Goal: Task Accomplishment & Management: Use online tool/utility

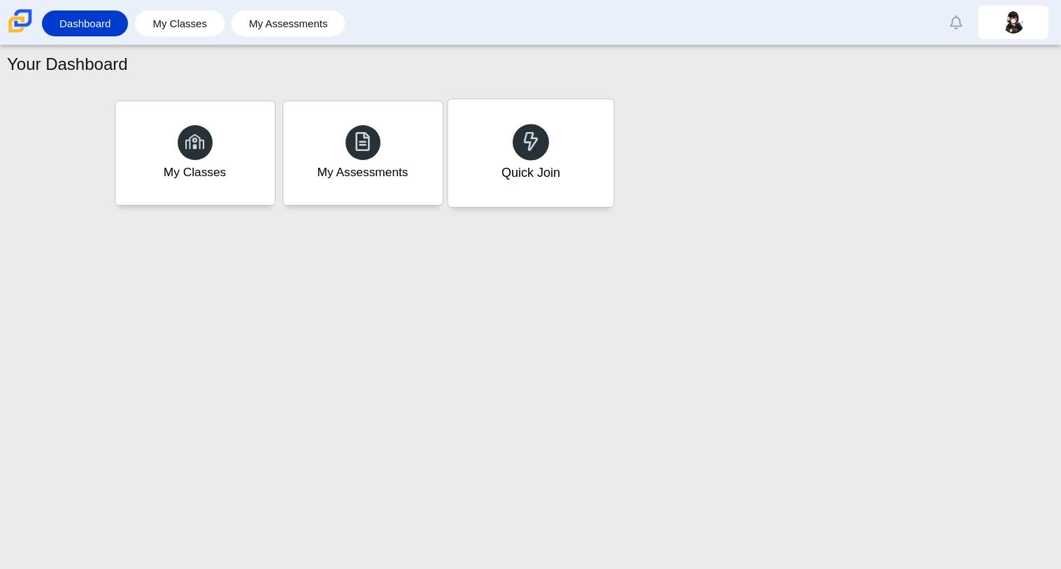
click at [522, 173] on div "Quick Join" at bounding box center [530, 173] width 59 height 18
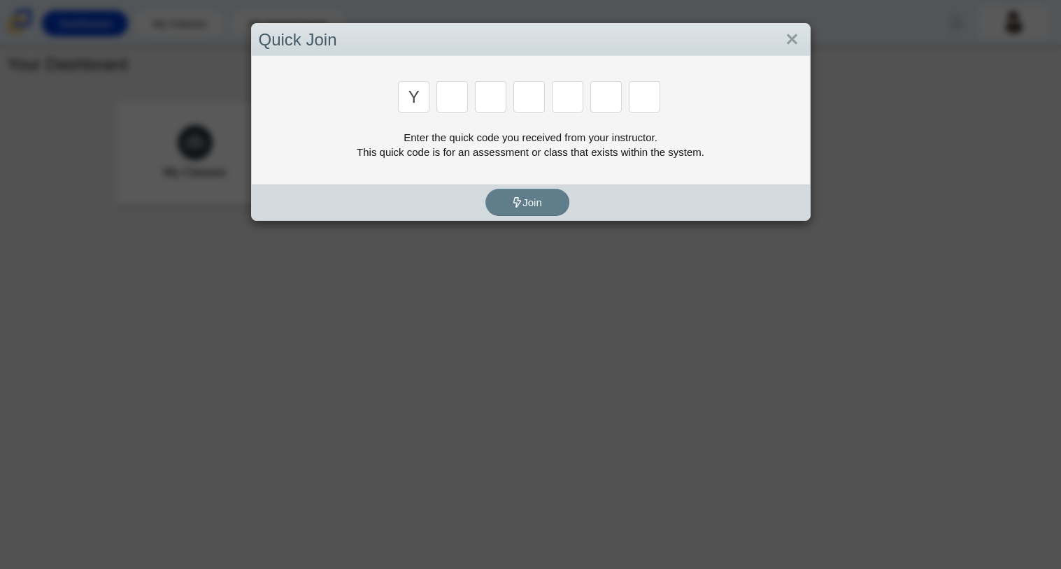
type input "y"
type input "3"
type input "k"
type input "e"
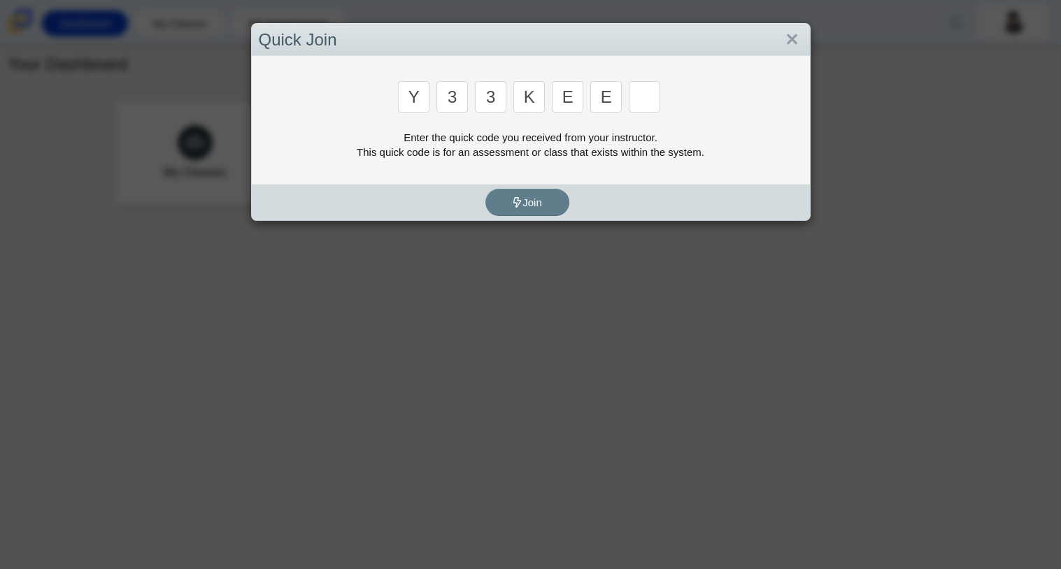
type input "e"
type input "4"
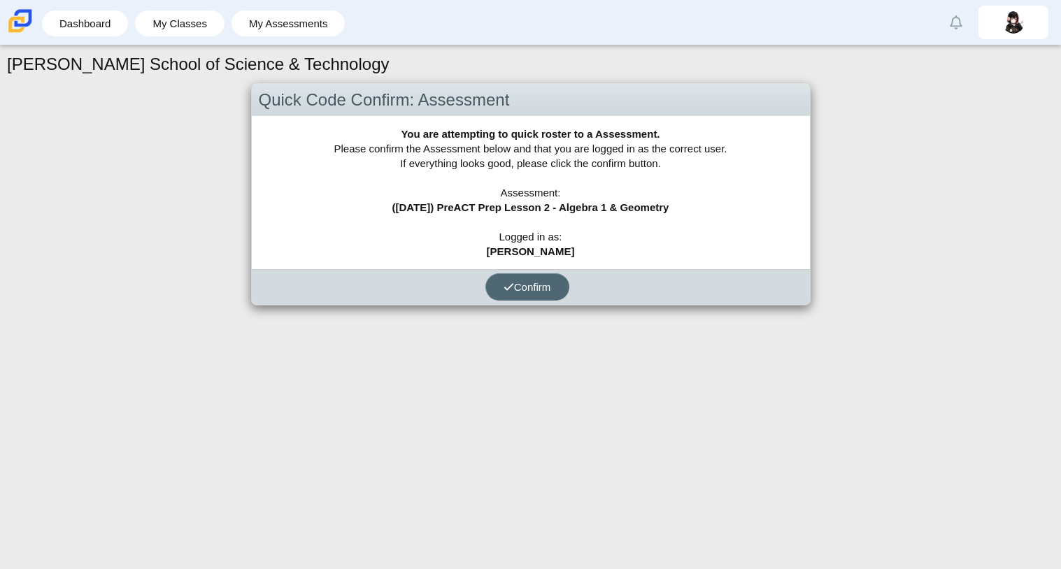
click at [519, 289] on span "Confirm" at bounding box center [527, 287] width 48 height 12
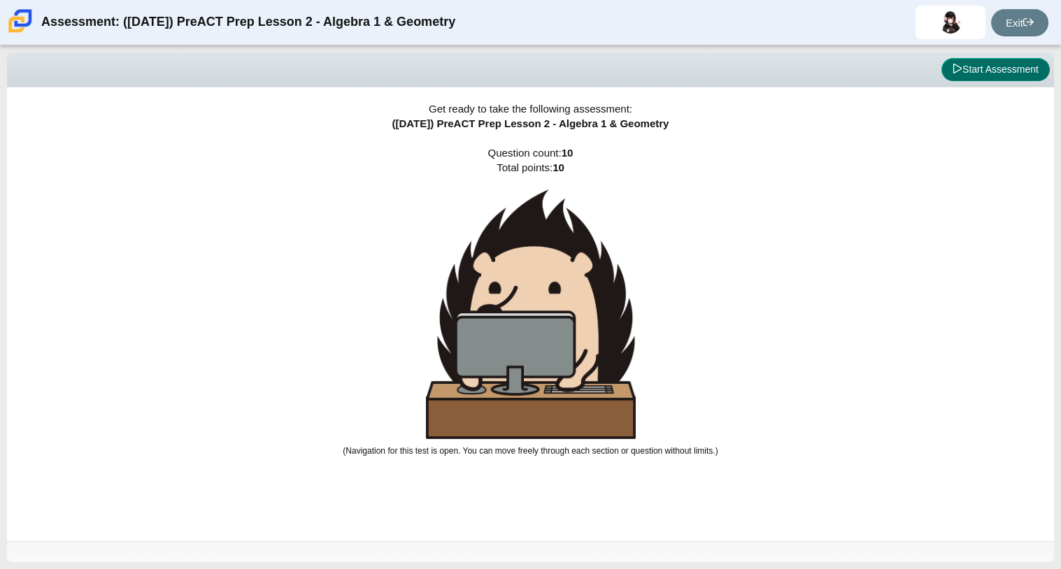
click at [953, 69] on icon at bounding box center [957, 69] width 8 height 10
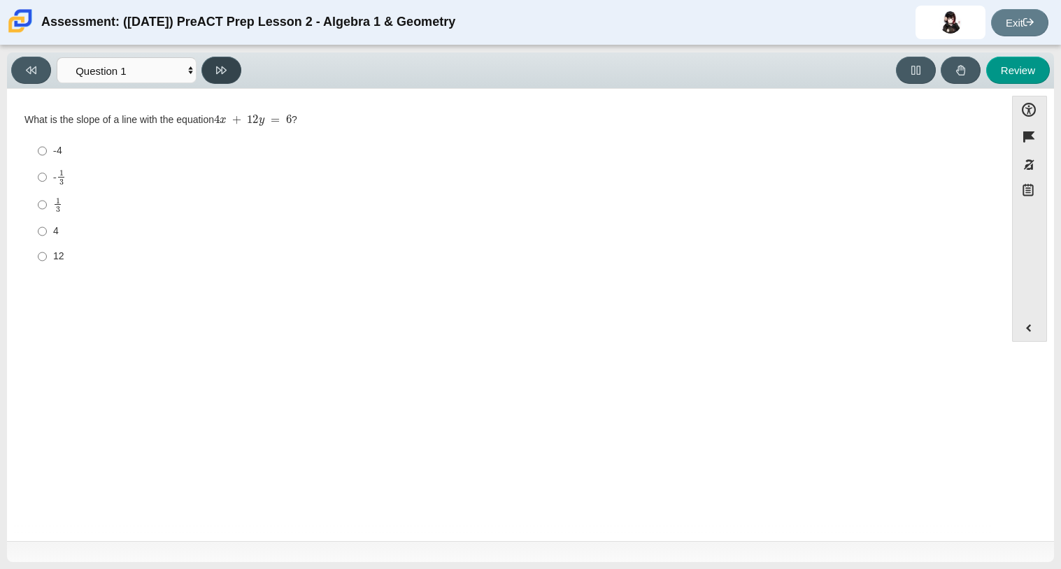
click at [211, 72] on button at bounding box center [221, 70] width 40 height 27
click at [222, 59] on button at bounding box center [221, 70] width 40 height 27
click at [223, 65] on icon at bounding box center [221, 70] width 10 height 10
click at [227, 68] on button at bounding box center [221, 70] width 40 height 27
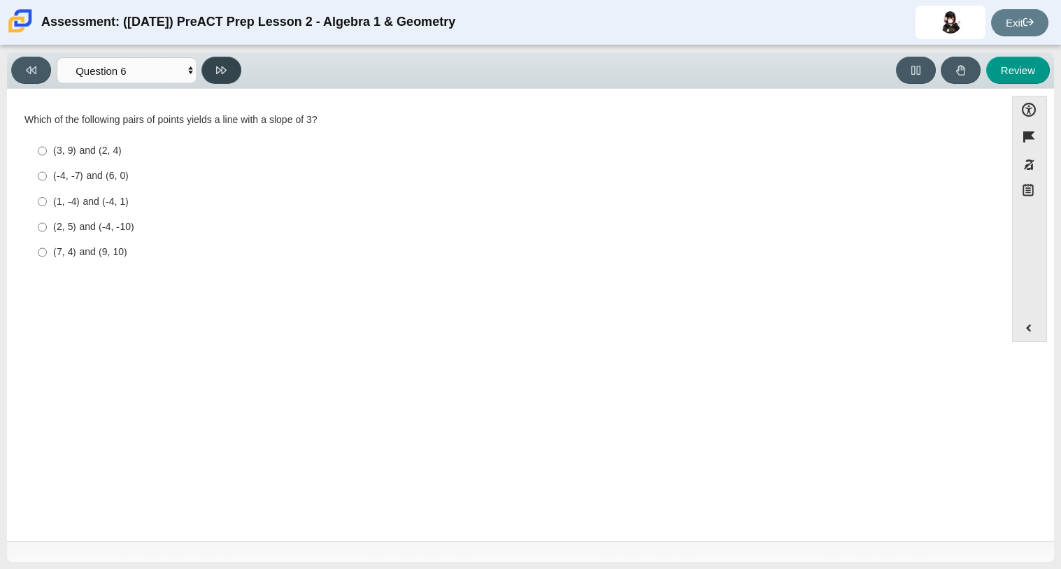
click at [229, 71] on button at bounding box center [221, 70] width 40 height 27
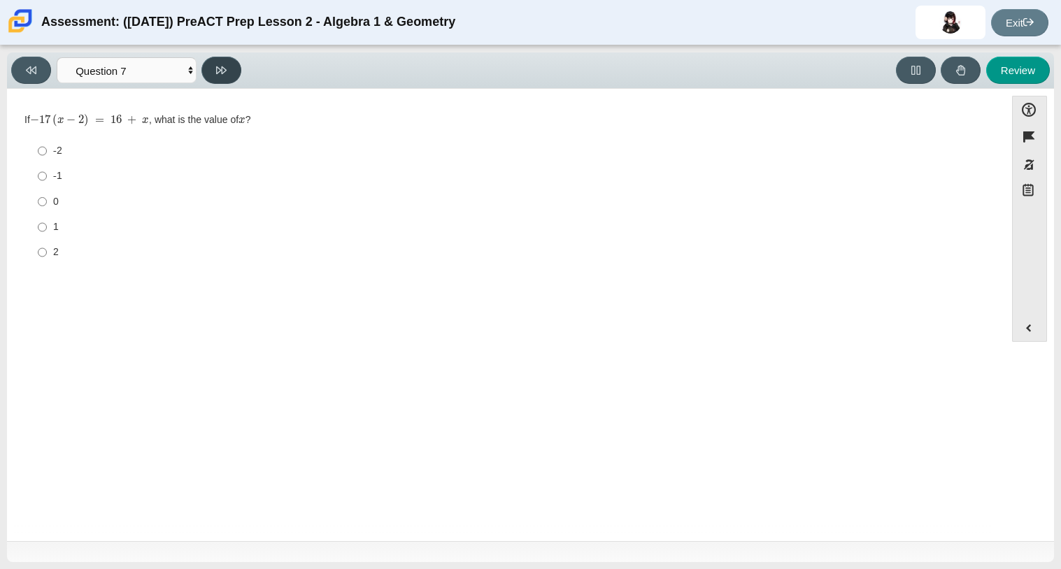
click at [231, 71] on button at bounding box center [221, 70] width 40 height 27
click at [232, 71] on button at bounding box center [221, 70] width 40 height 27
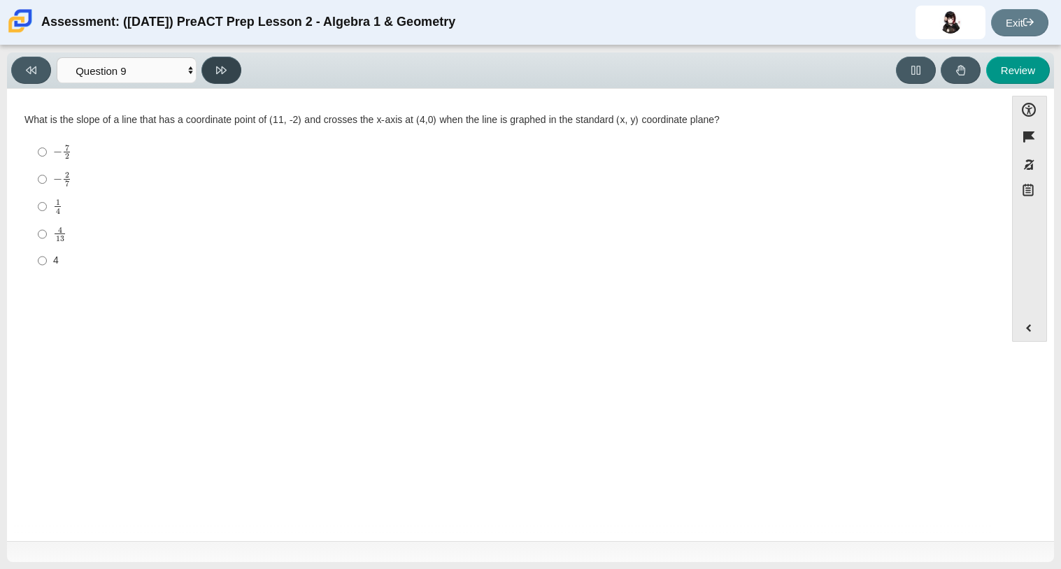
click at [231, 69] on button at bounding box center [221, 70] width 40 height 27
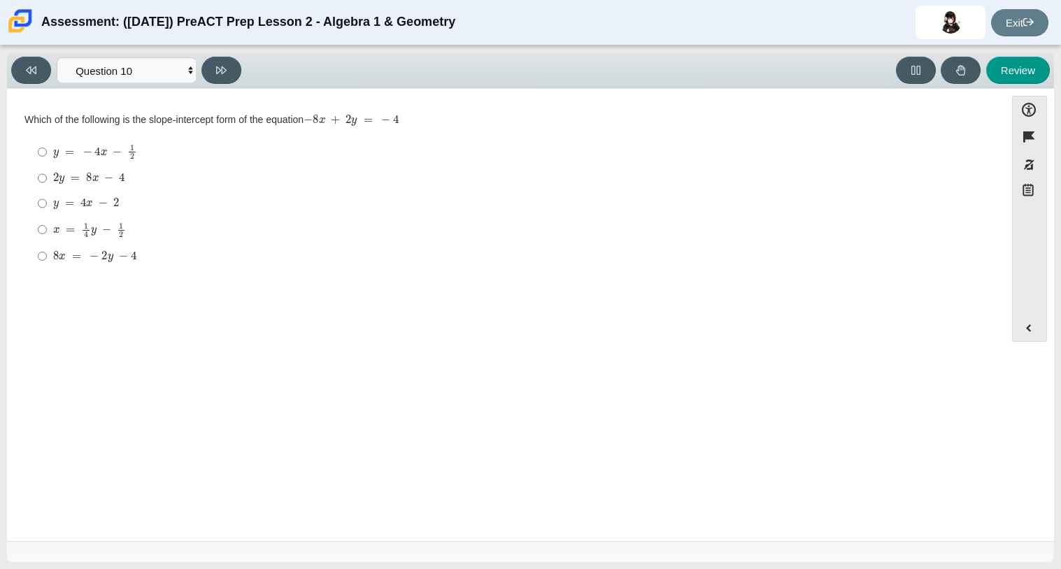
click at [198, 72] on div "Viewing Question 10 of 10 in Pacing Mode Questions Question 1 Question 2 Questi…" at bounding box center [129, 70] width 236 height 27
click at [187, 73] on select "Questions Question 1 Question 2 Question 3 Question 4 Question 5 Question 6 Que…" at bounding box center [127, 70] width 140 height 26
select select "210571de-36a6-4d8e-a361-ceff8ef801dc"
click at [57, 57] on select "Questions Question 1 Question 2 Question 3 Question 4 Question 5 Question 6 Que…" at bounding box center [127, 70] width 140 height 26
click at [287, 208] on div "1 3" at bounding box center [516, 205] width 927 height 16
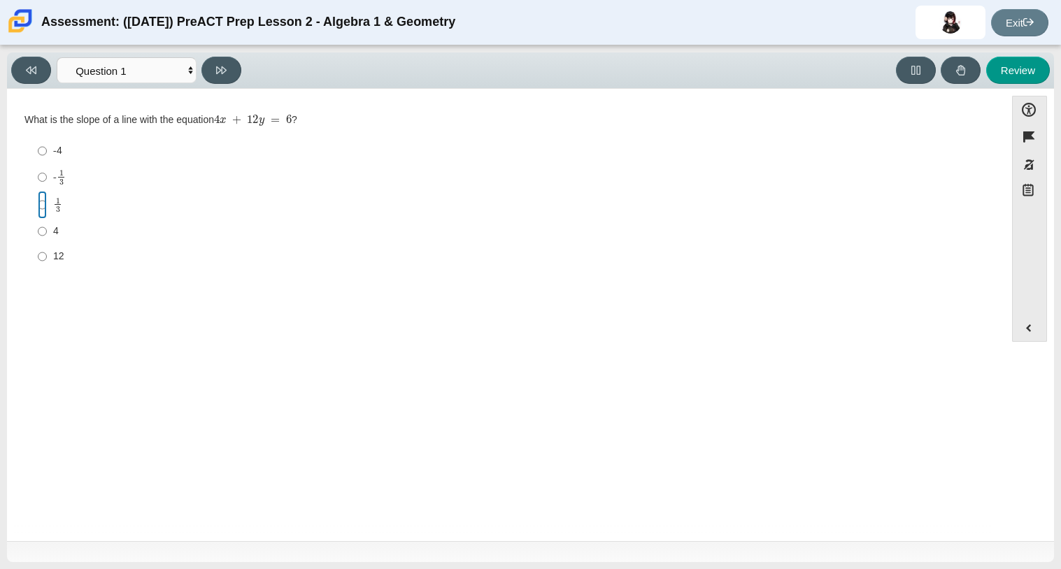
click at [47, 208] on input "1 3 1 third" at bounding box center [42, 204] width 9 height 27
radio input "true"
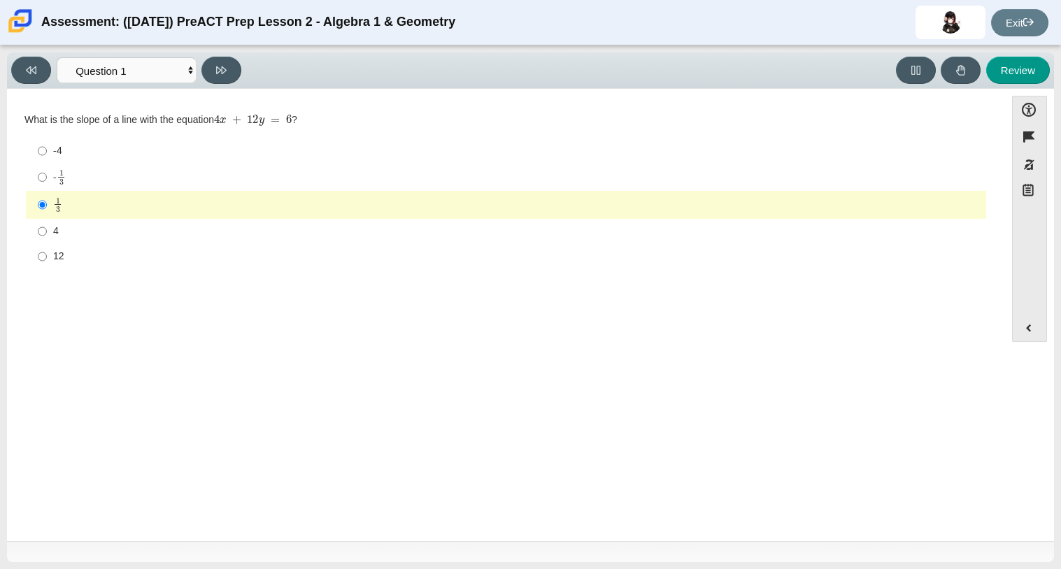
click at [303, 219] on label "4 4" at bounding box center [507, 231] width 958 height 25
click at [47, 219] on input "4 4" at bounding box center [42, 231] width 9 height 25
radio input "true"
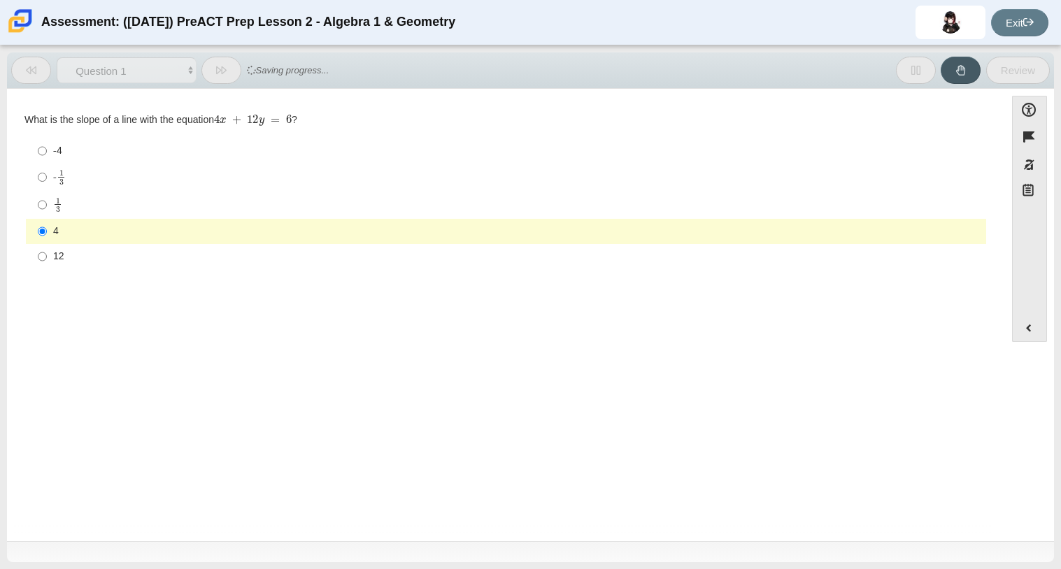
click at [292, 313] on div "Question What is the slope of a line with the equation 4 x + 12 y = 6 ? Respons…" at bounding box center [506, 317] width 984 height 436
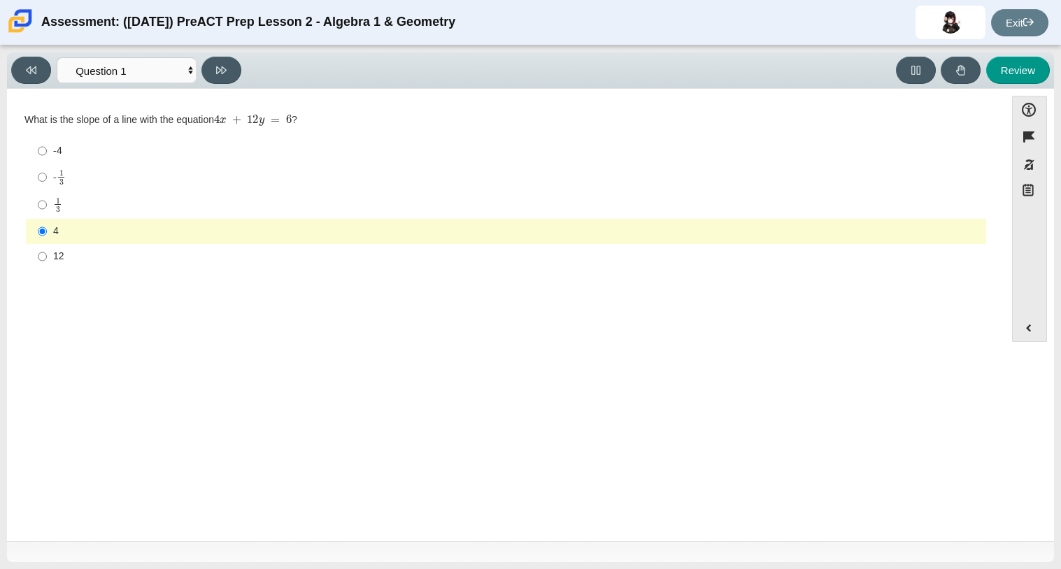
click at [92, 166] on label "- 1 3 -1 third" at bounding box center [507, 177] width 958 height 27
click at [47, 166] on input "- 1 3 -1 third" at bounding box center [42, 177] width 9 height 27
radio input "true"
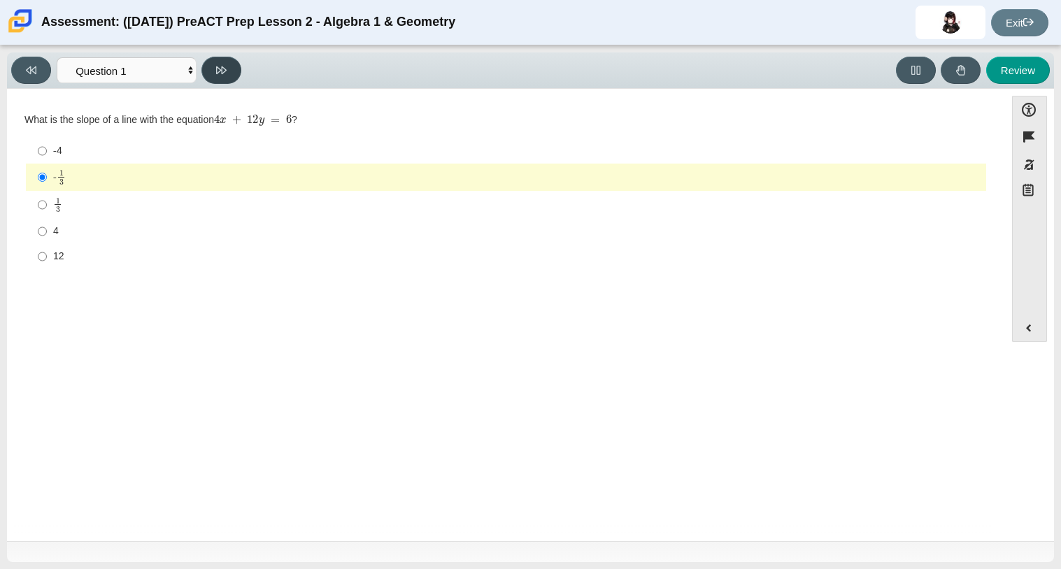
click at [214, 76] on button at bounding box center [221, 70] width 40 height 27
select select "ce81fe10-bf29-4b5e-8bd7-4f47f2fed4d8"
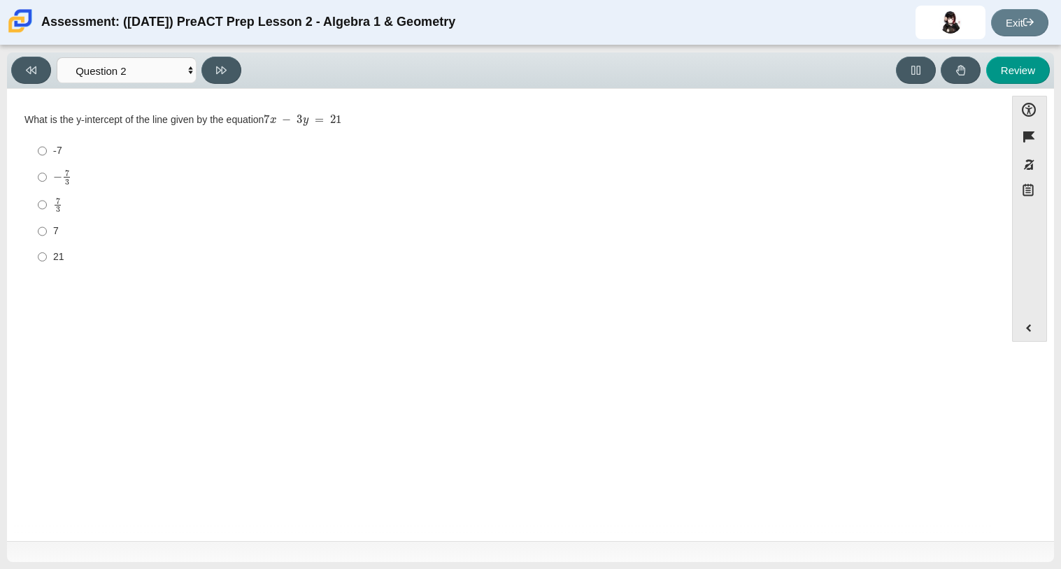
click at [202, 227] on div "7" at bounding box center [516, 231] width 927 height 14
click at [47, 227] on input "7 7" at bounding box center [42, 231] width 9 height 25
radio input "true"
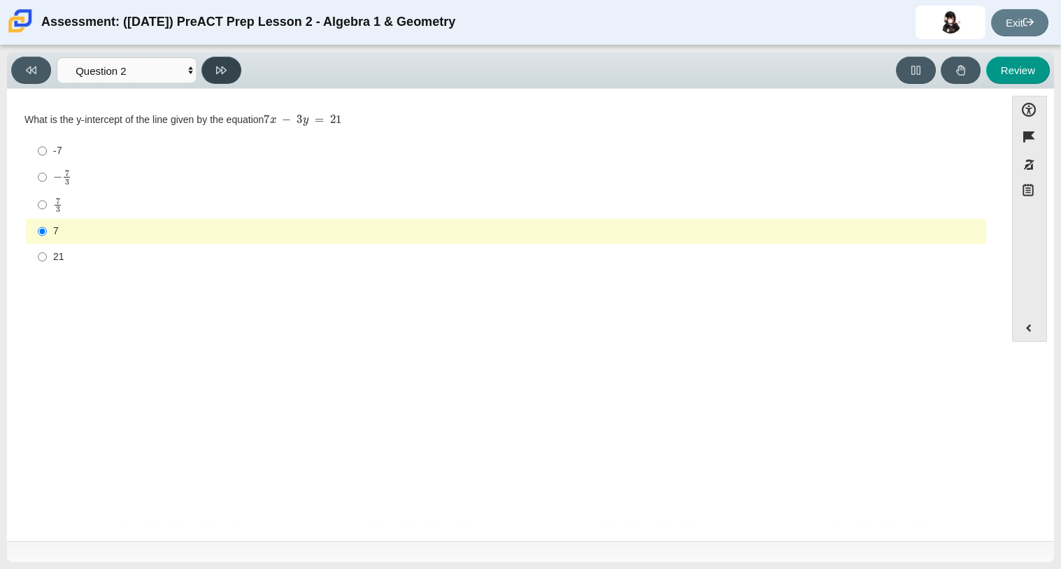
click at [216, 67] on icon at bounding box center [221, 70] width 10 height 8
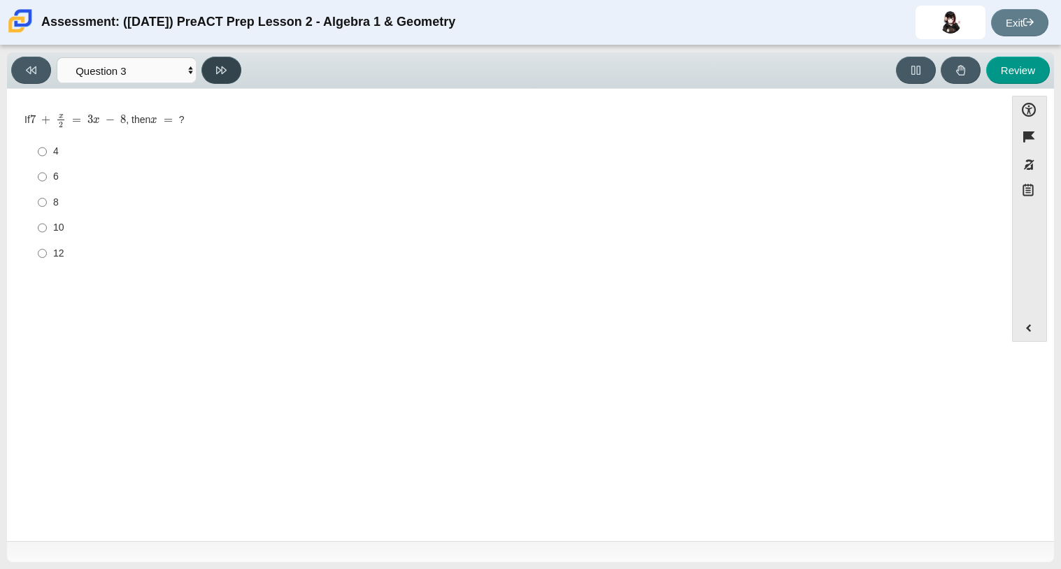
click at [216, 67] on icon at bounding box center [221, 70] width 10 height 8
click at [216, 66] on icon at bounding box center [221, 70] width 10 height 8
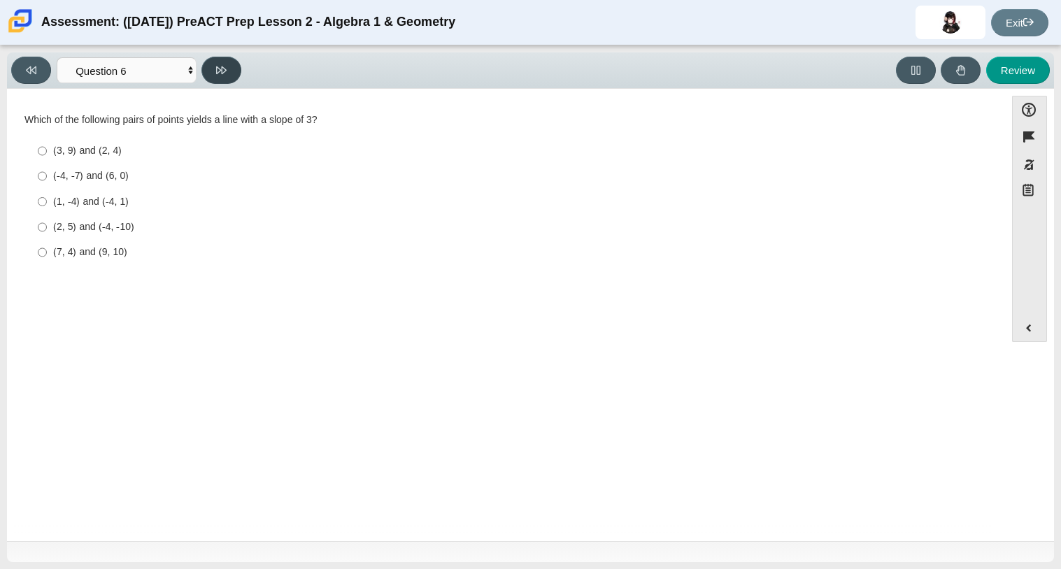
click at [216, 62] on button at bounding box center [221, 70] width 40 height 27
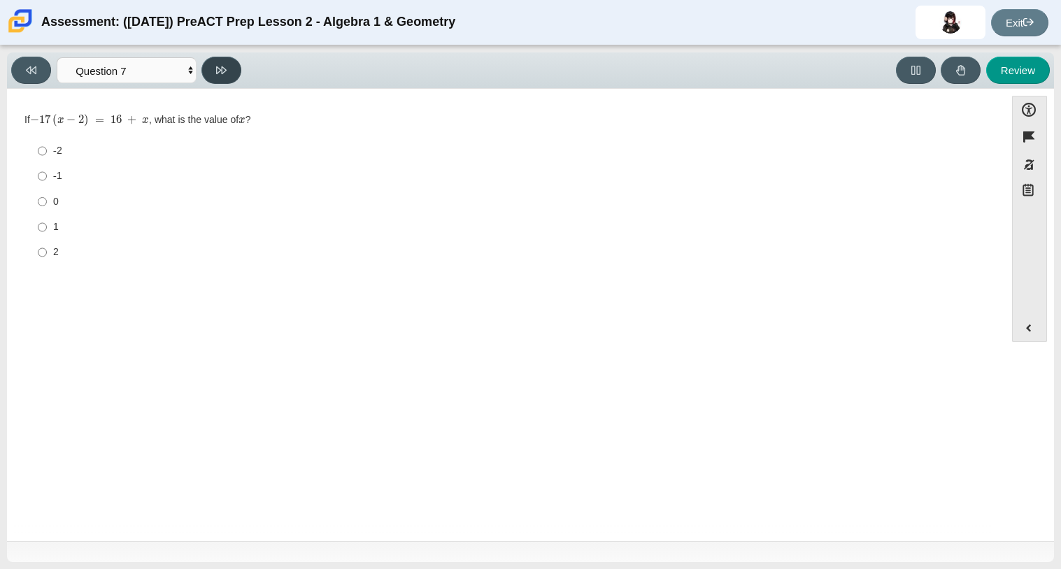
click at [212, 73] on button at bounding box center [221, 70] width 40 height 27
click at [215, 76] on button at bounding box center [221, 70] width 40 height 27
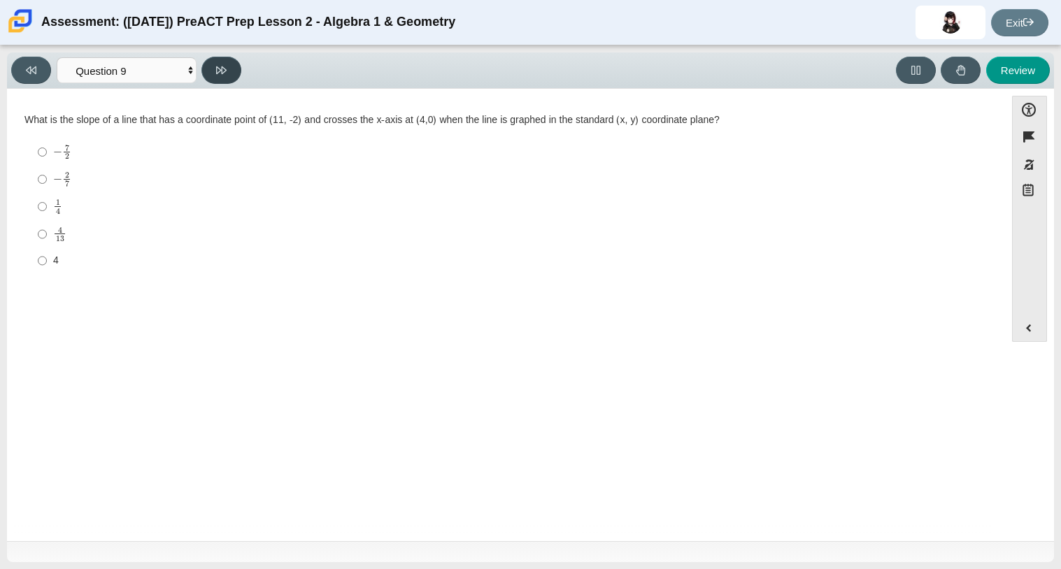
click at [215, 76] on button at bounding box center [221, 70] width 40 height 27
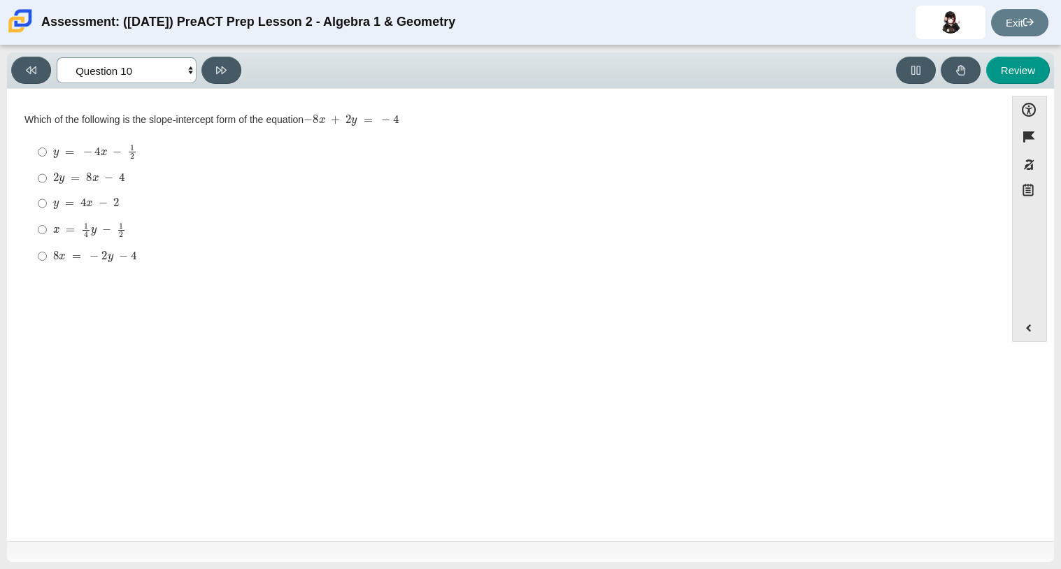
click at [100, 71] on select "Questions Question 1 Question 2 Question 3 Question 4 Question 5 Question 6 Que…" at bounding box center [127, 70] width 140 height 26
select select "489dcffd-4e6a-49cf-a9d6-ad1d4a911a4e"
click at [57, 57] on select "Questions Question 1 Question 2 Question 3 Question 4 Question 5 Question 6 Que…" at bounding box center [127, 70] width 140 height 26
